Goal: Register for event/course

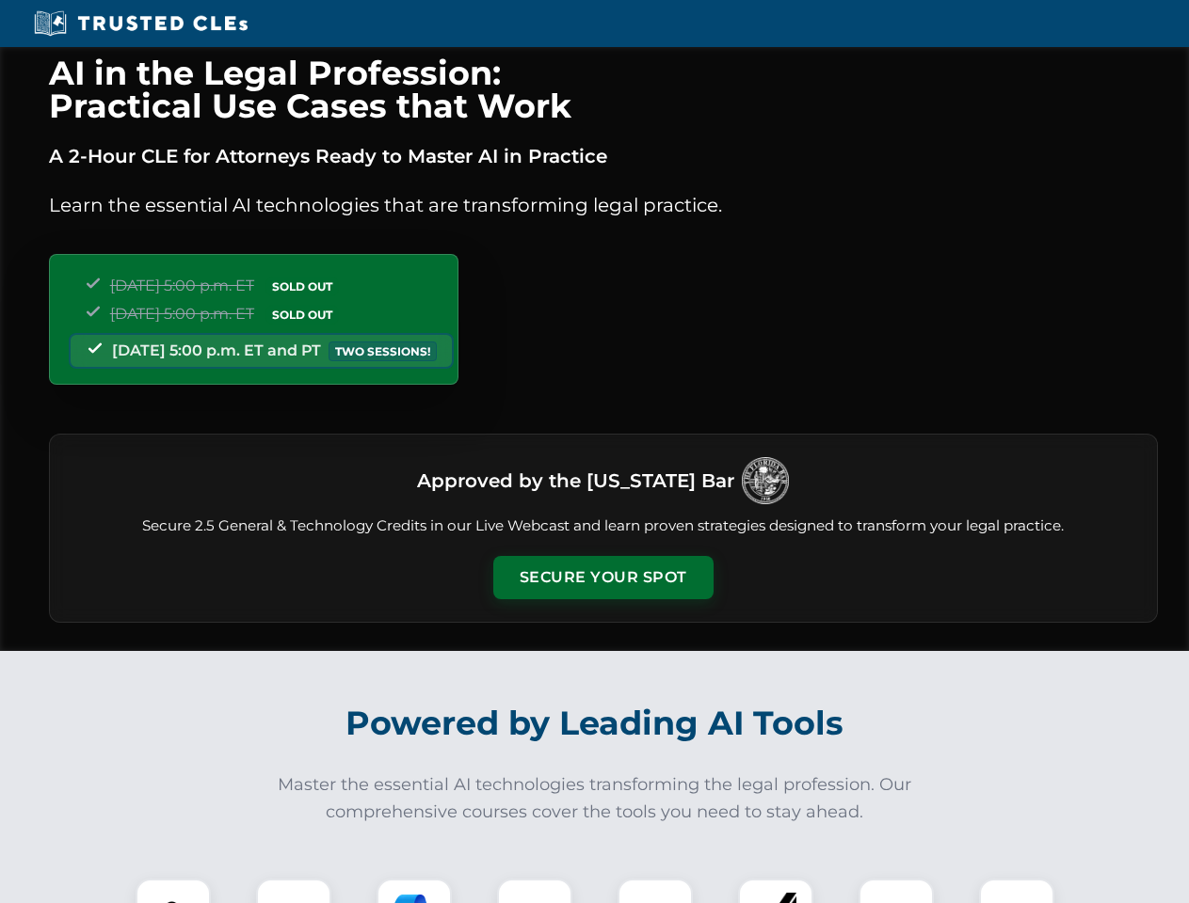
click at [602, 578] on button "Secure Your Spot" at bounding box center [603, 577] width 220 height 43
click at [173, 891] on img at bounding box center [173, 916] width 55 height 55
click at [294, 891] on div at bounding box center [293, 916] width 75 height 75
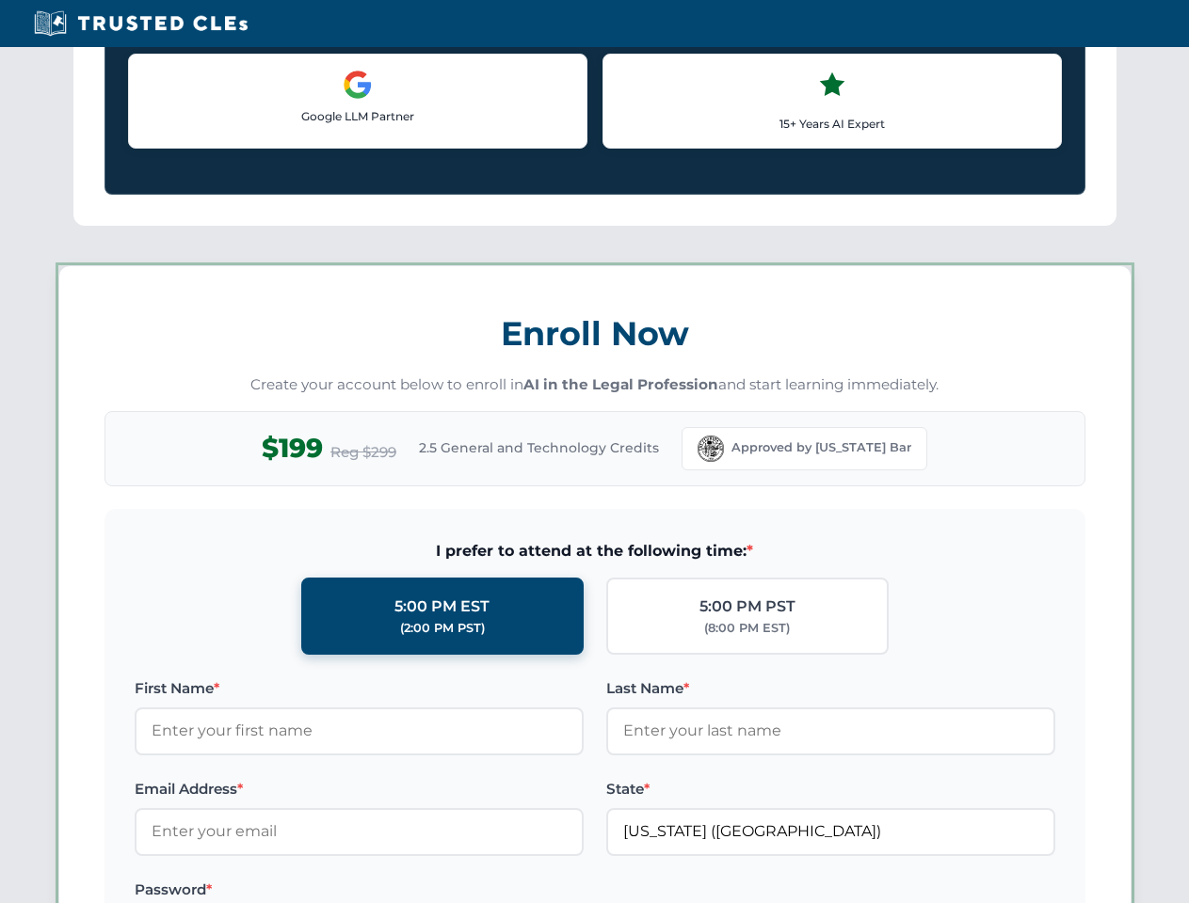
click at [535, 891] on label "Password *" at bounding box center [359, 890] width 449 height 23
